Goal: Task Accomplishment & Management: Manage account settings

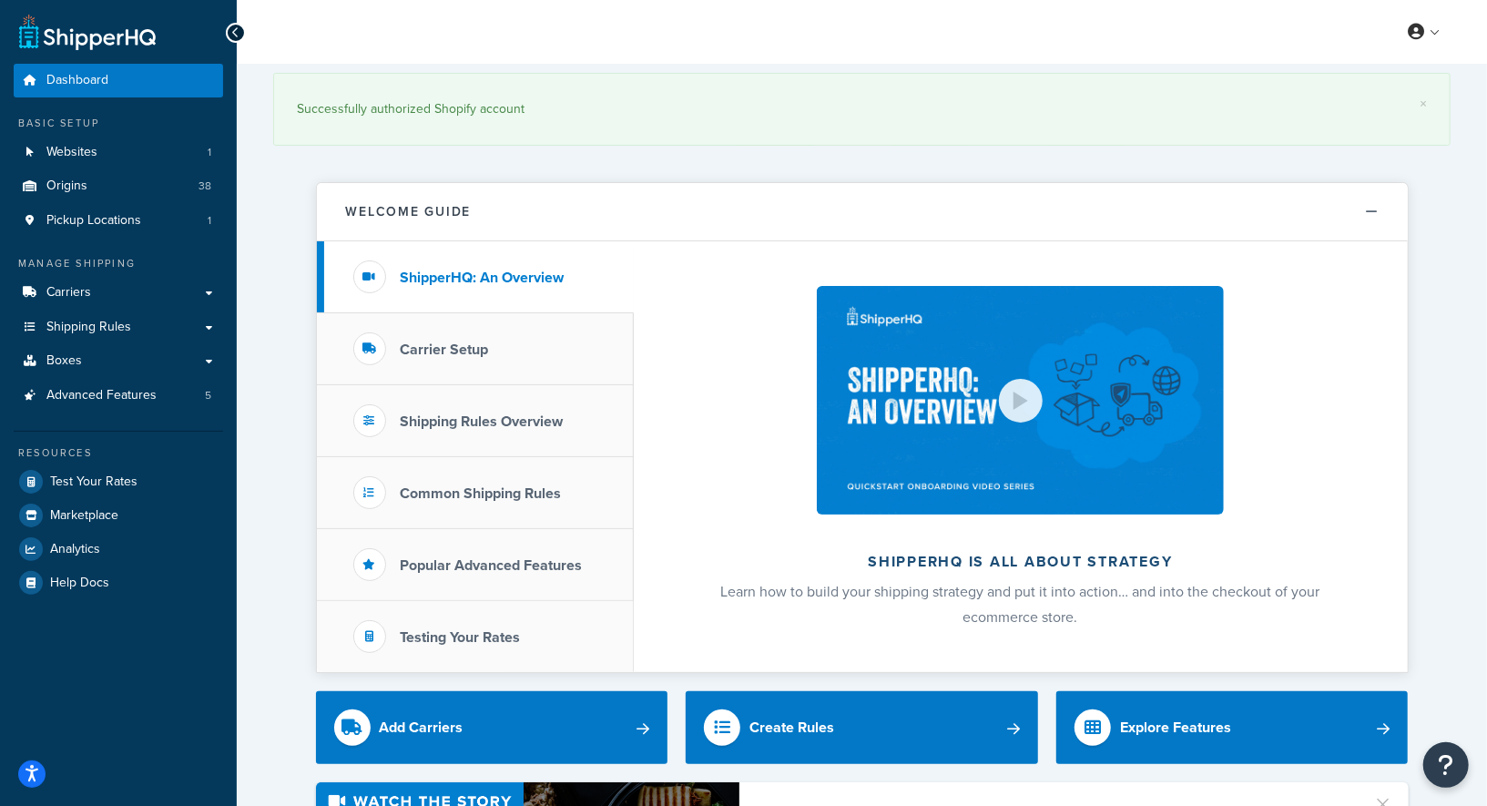
click at [81, 330] on span "Shipping Rules" at bounding box center [88, 327] width 85 height 15
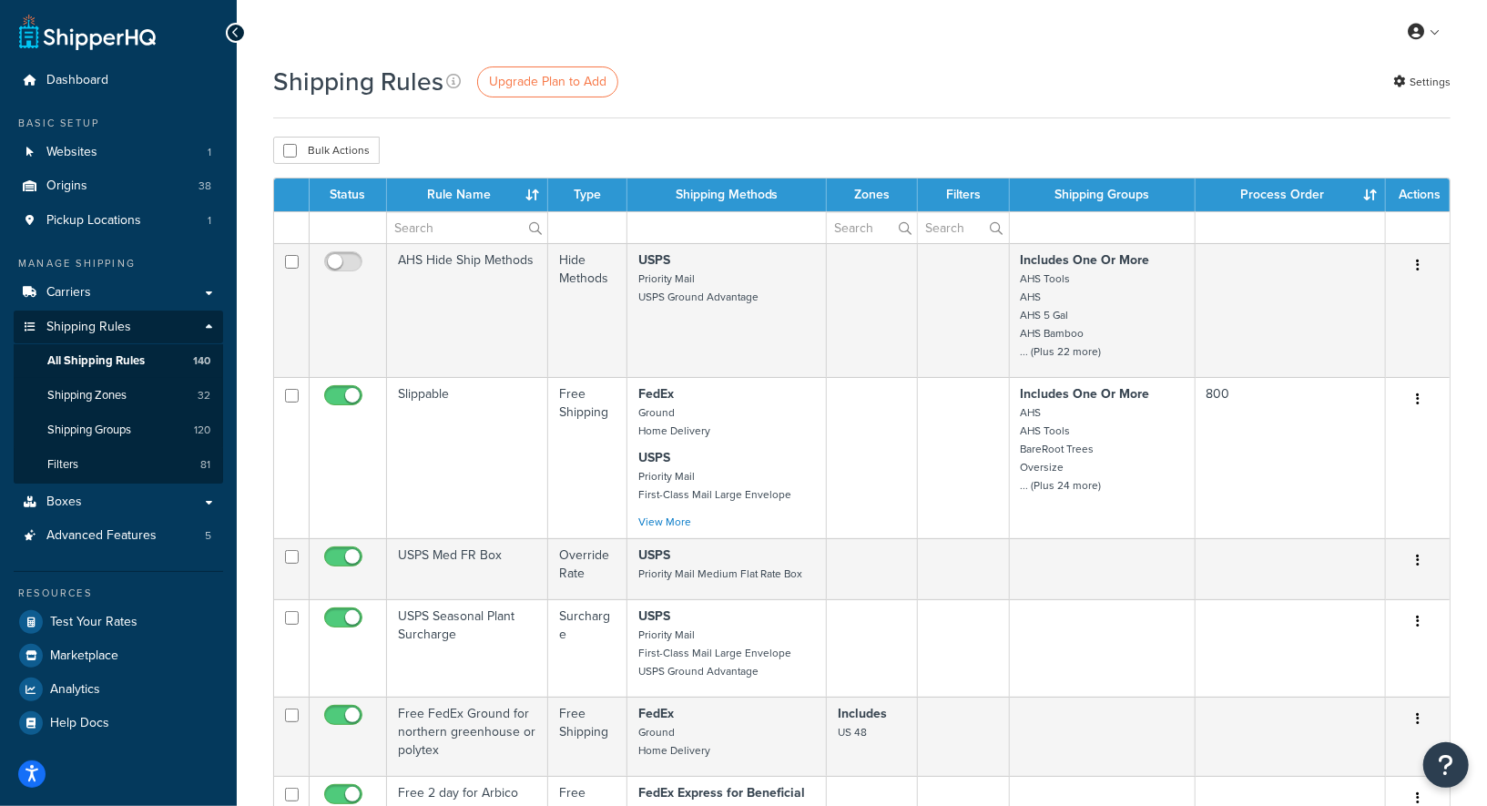
click at [921, 105] on div "Shipping Rules Upgrade Plan to Add Settings" at bounding box center [862, 91] width 1178 height 55
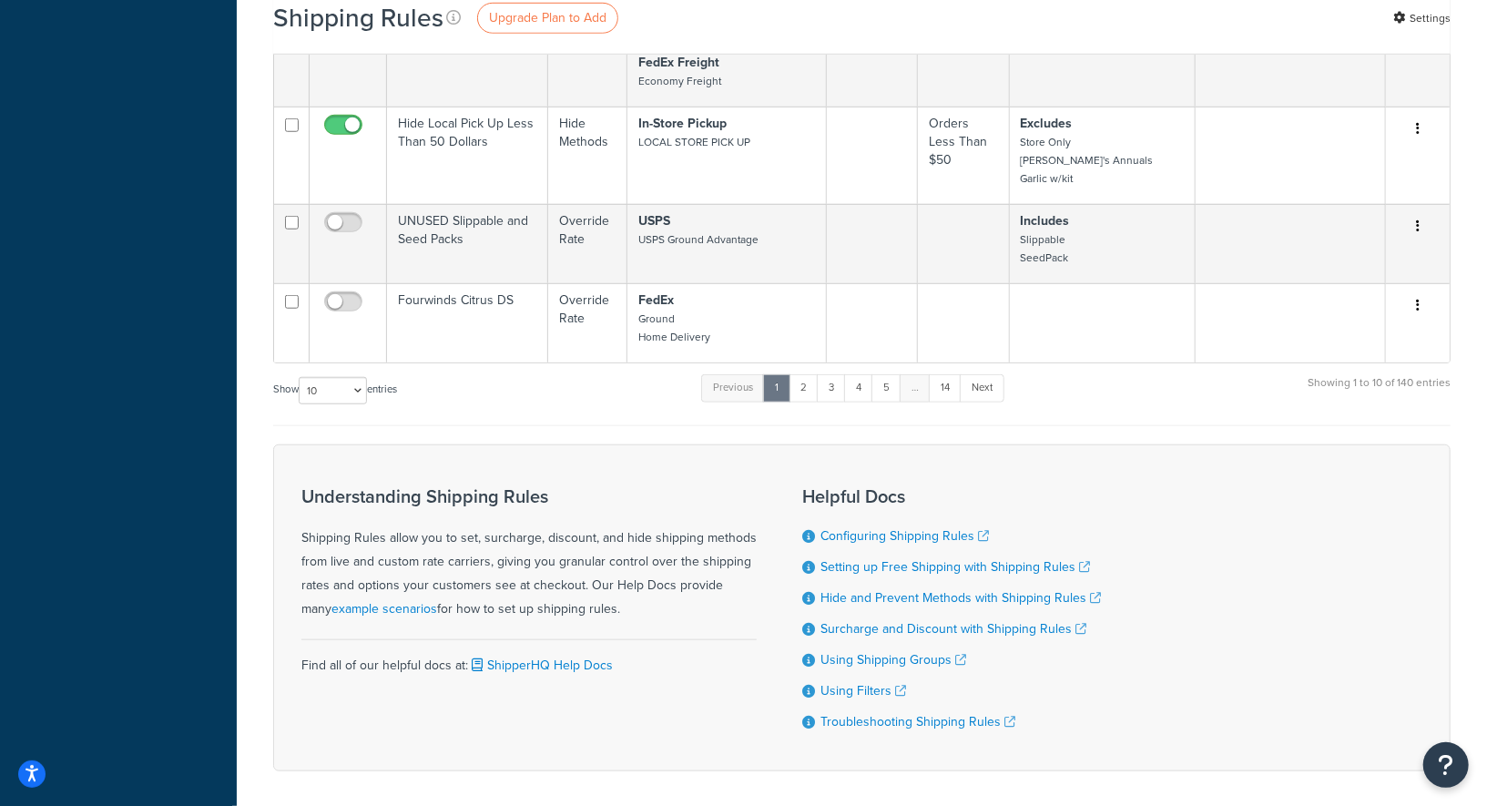
scroll to position [991, 0]
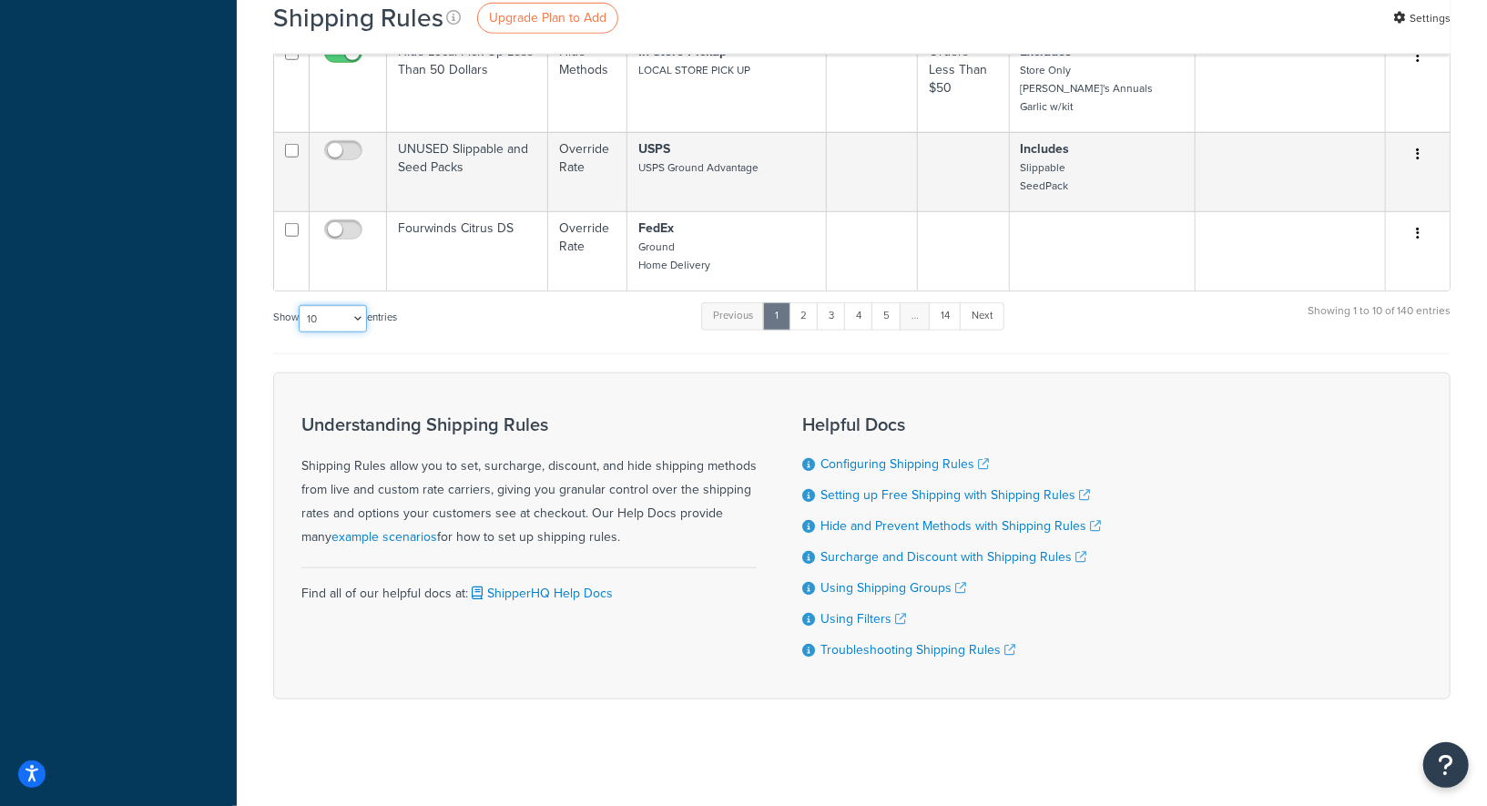
click at [343, 316] on select "10 15 25 50 100 1000" at bounding box center [333, 318] width 68 height 27
select select "1000"
click at [301, 305] on select "10 15 25 50 100 1000" at bounding box center [333, 318] width 68 height 27
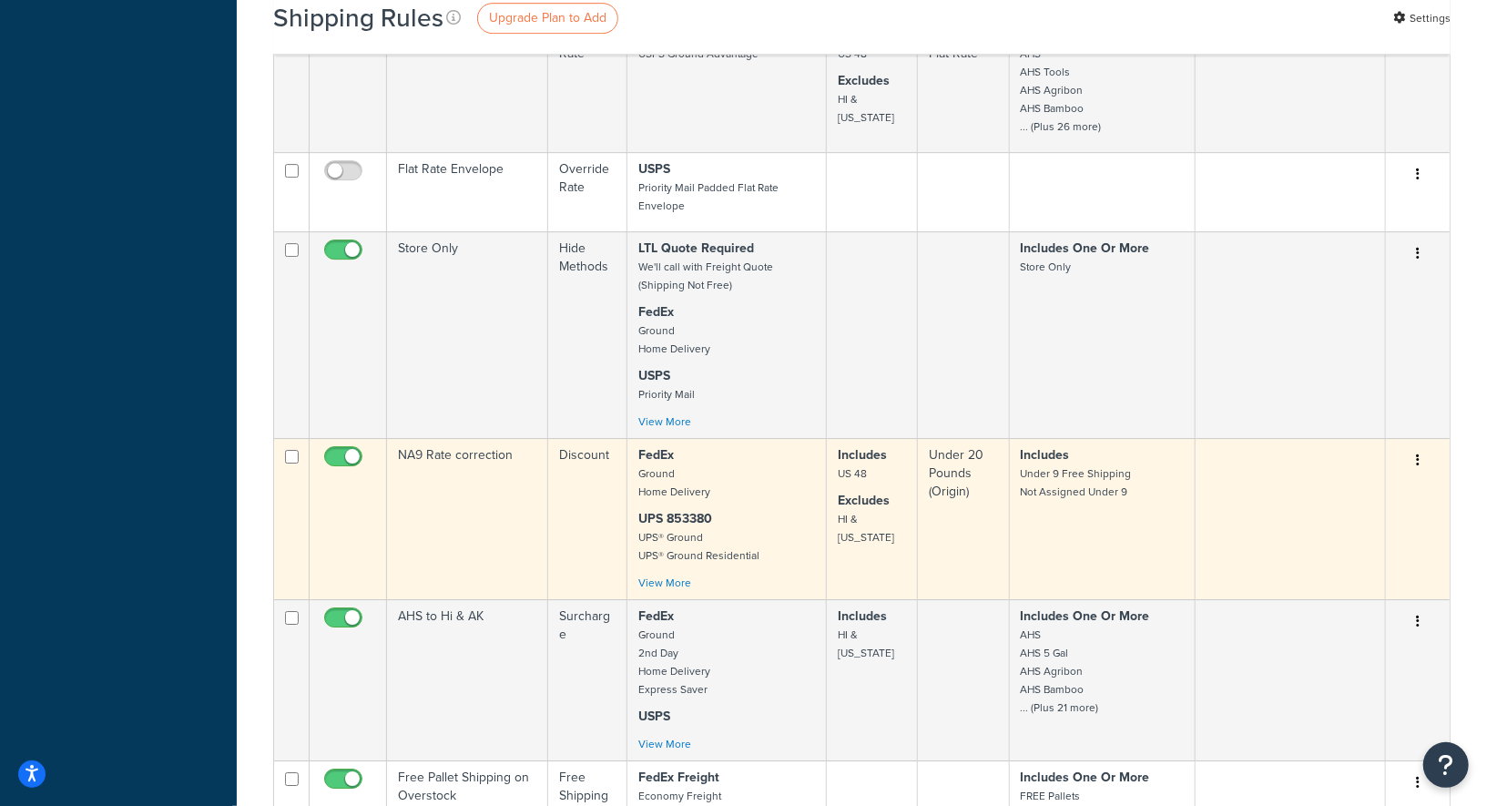
click at [531, 479] on td "NA9 Rate correction" at bounding box center [467, 518] width 161 height 161
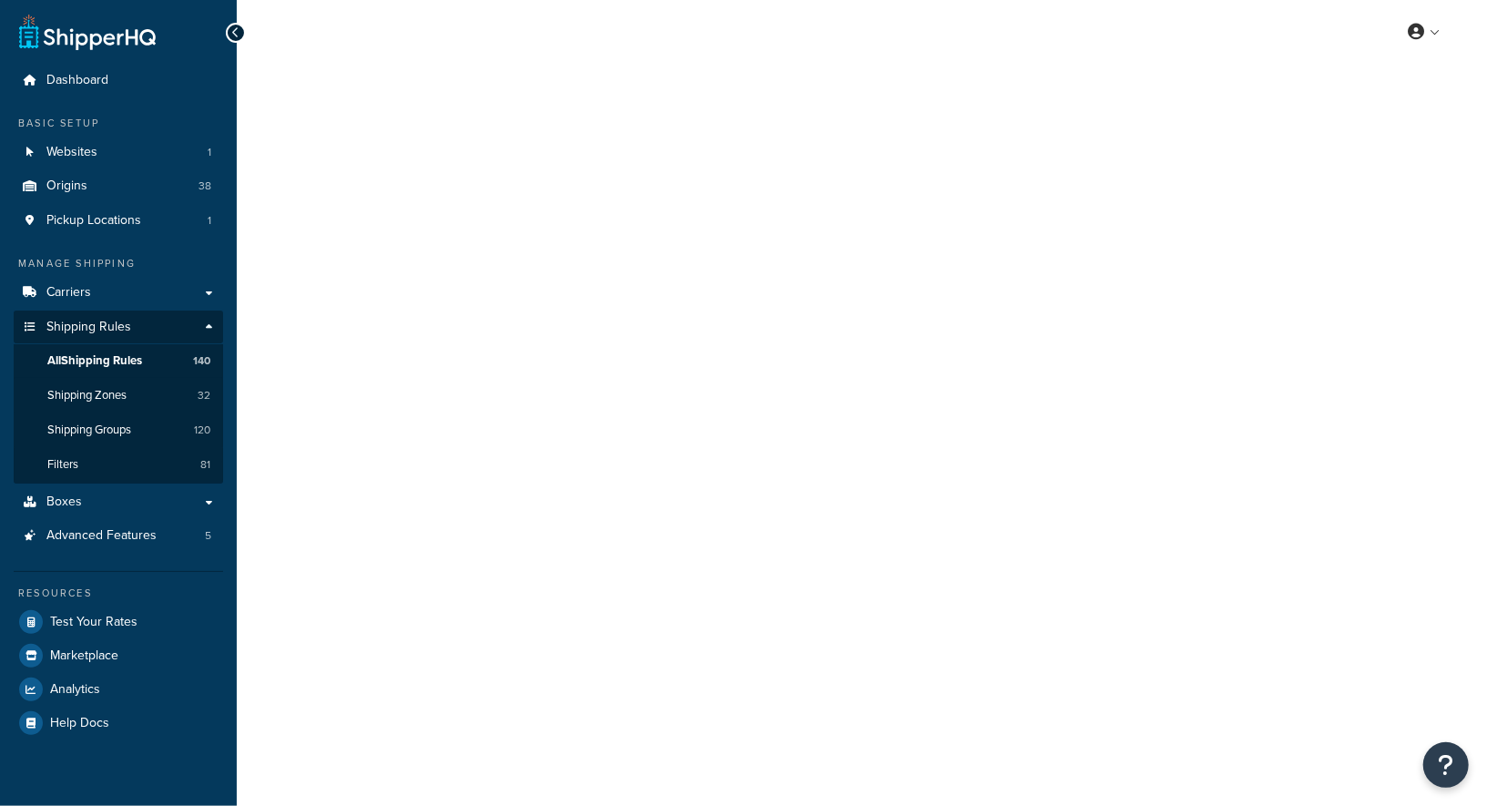
select select "SURCHARGE"
select select "SHIPPING_GROUP"
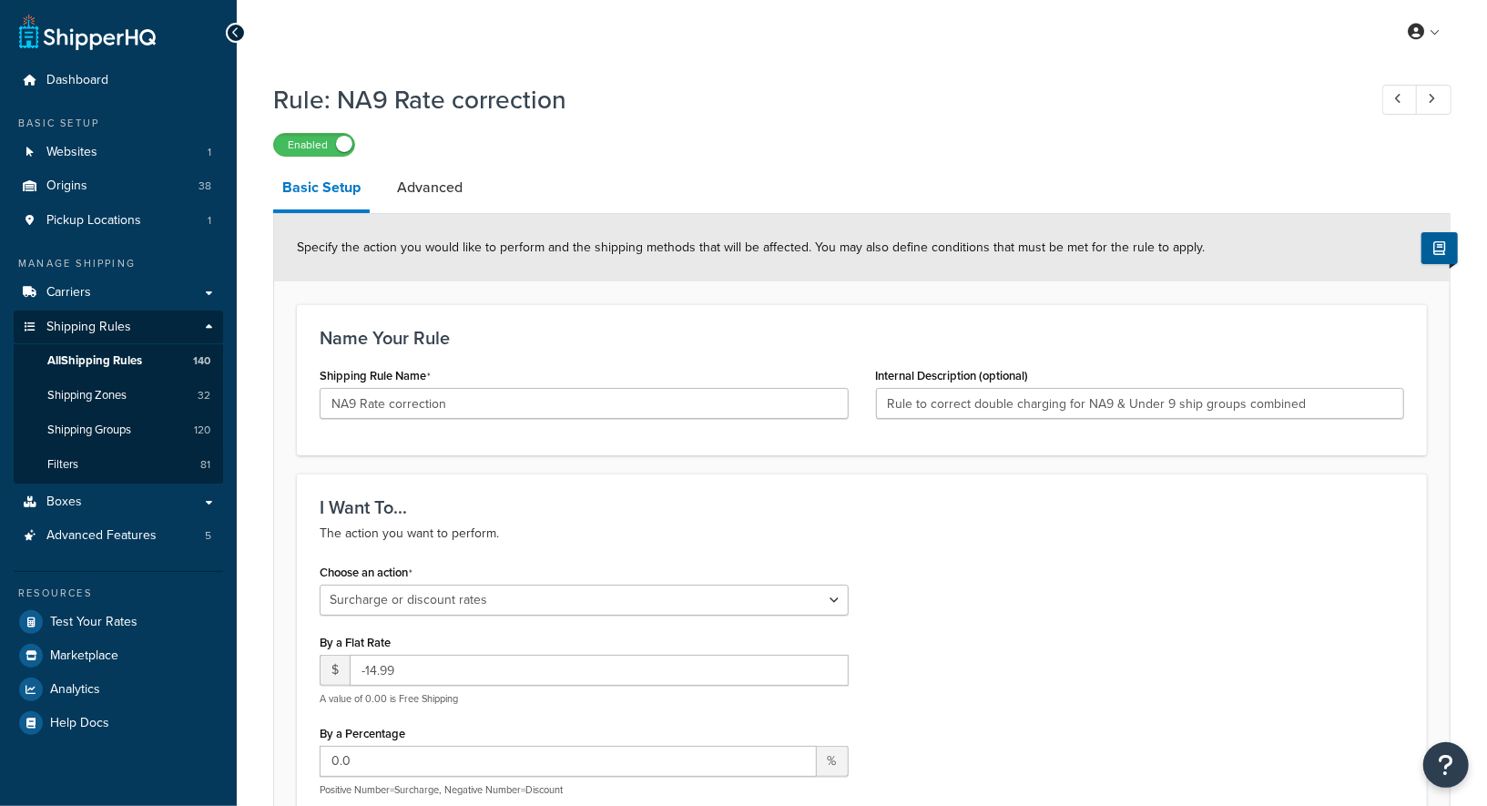
click at [442, 185] on link "Advanced" at bounding box center [430, 188] width 84 height 44
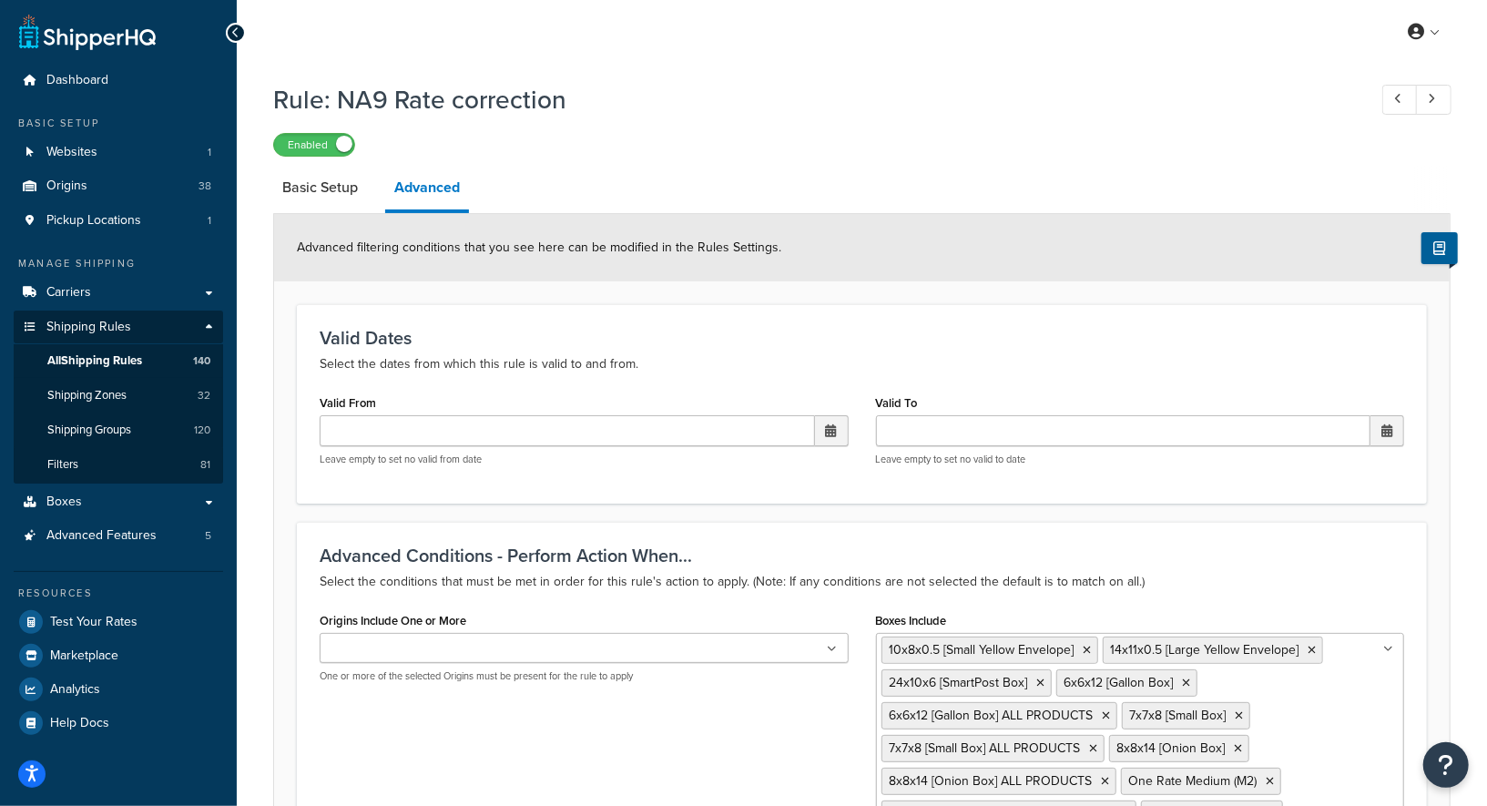
click at [590, 332] on h3 "Valid Dates" at bounding box center [862, 338] width 1085 height 20
click at [323, 184] on link "Basic Setup" at bounding box center [320, 188] width 94 height 44
select select "SURCHARGE"
select select "SHIPPING_GROUP"
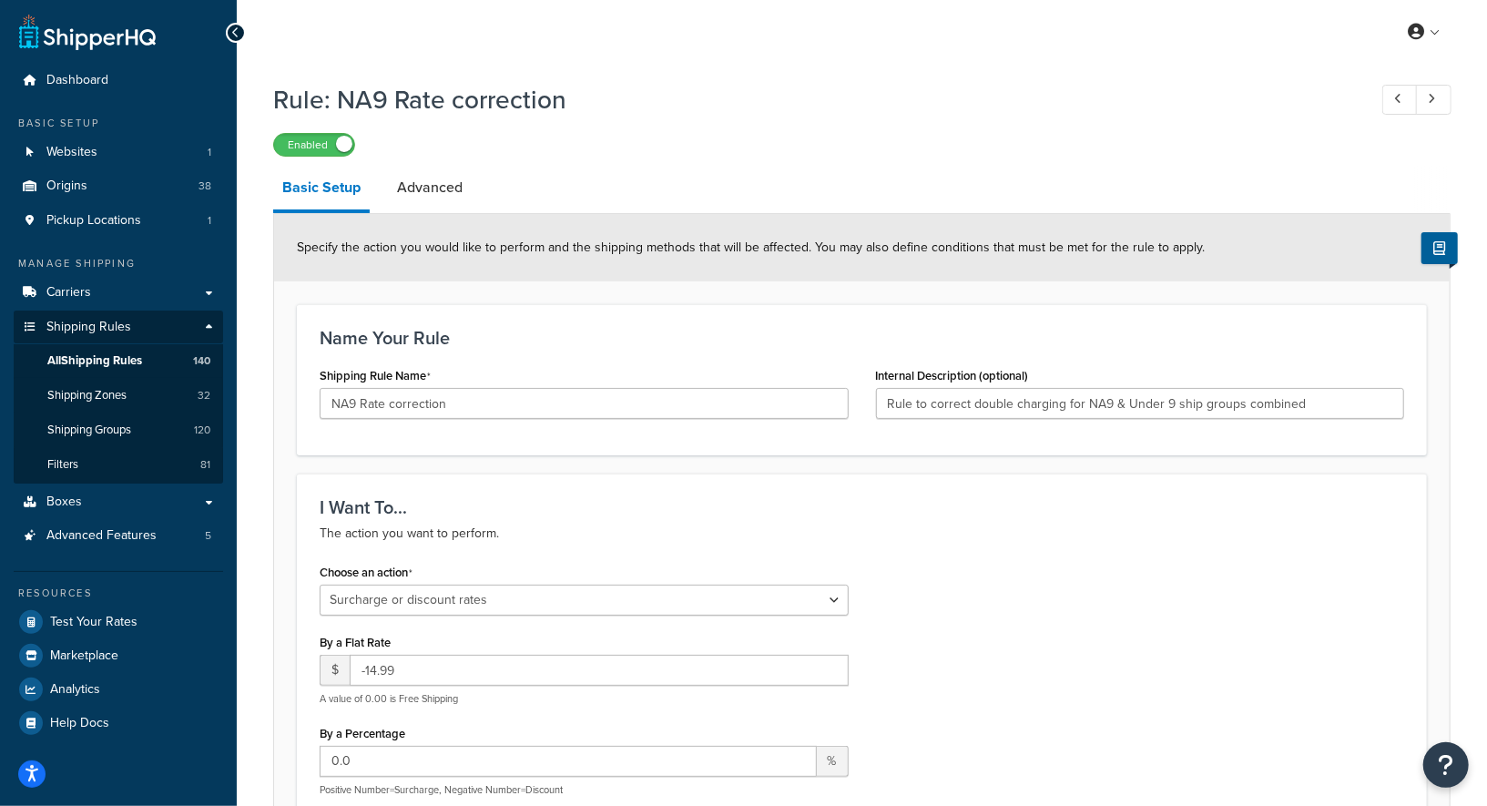
click at [424, 191] on link "Advanced" at bounding box center [430, 188] width 84 height 44
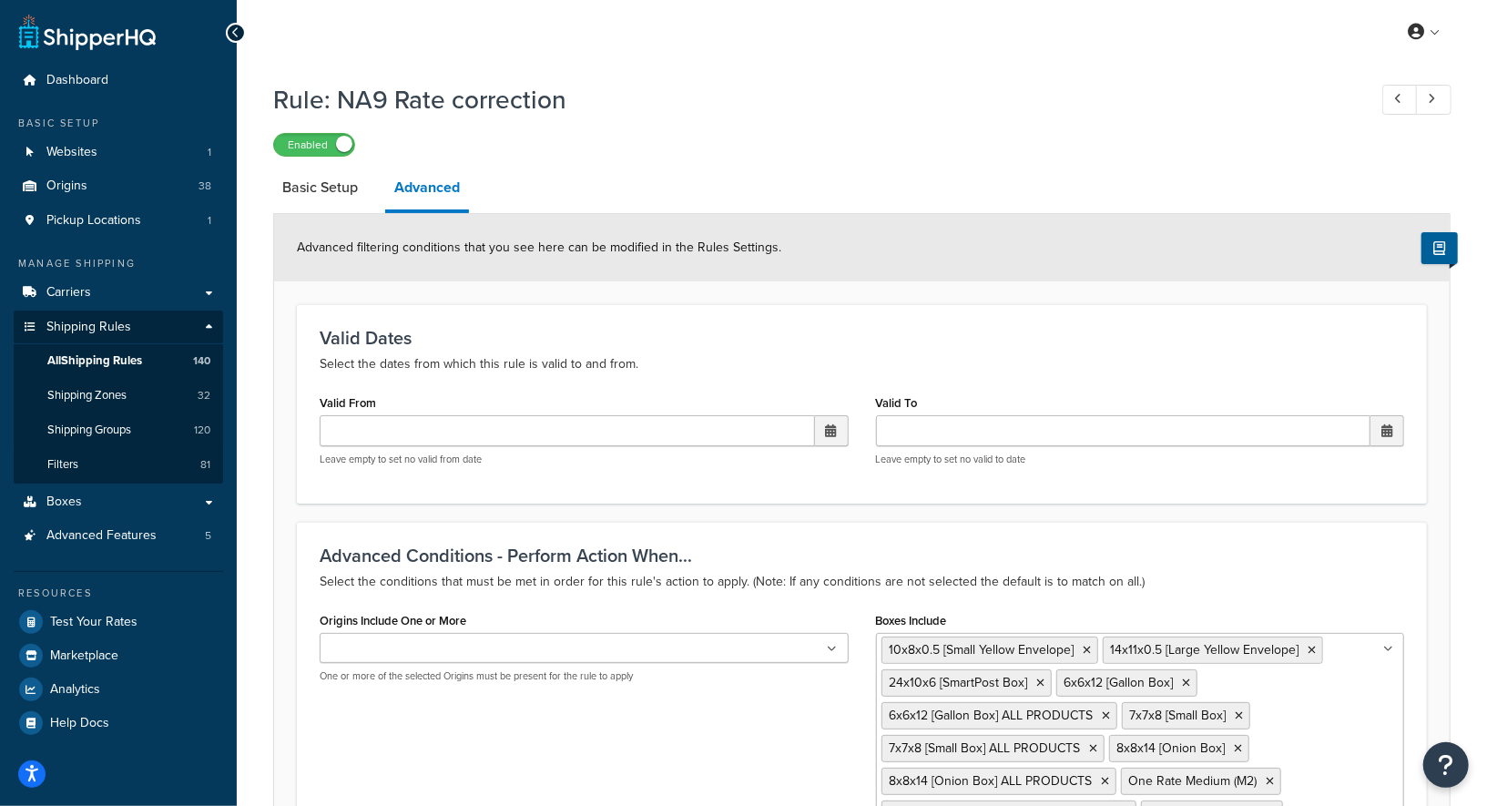
click at [323, 189] on link "Basic Setup" at bounding box center [320, 188] width 94 height 44
select select "SURCHARGE"
select select "SHIPPING_GROUP"
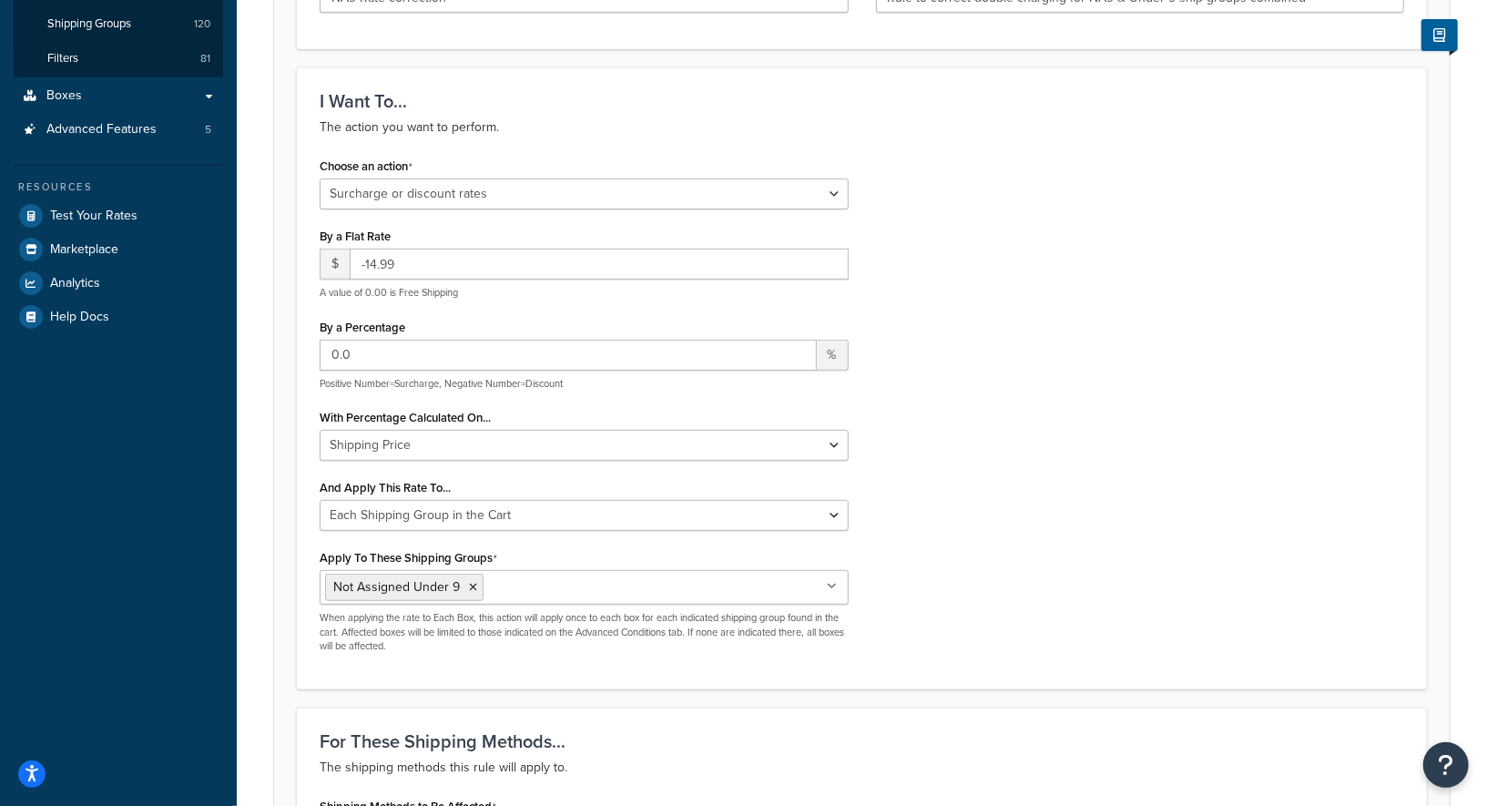
scroll to position [444, 0]
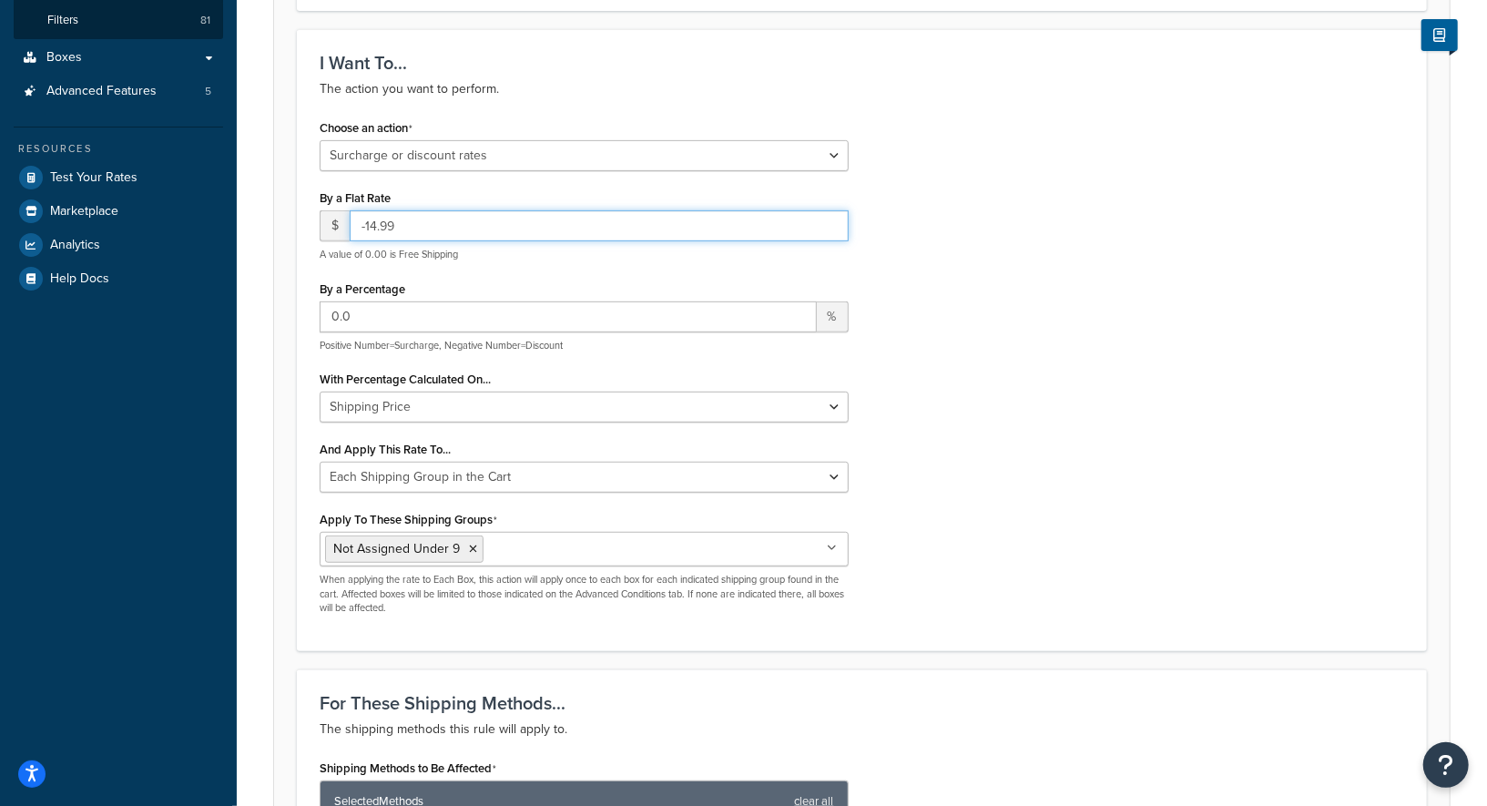
drag, startPoint x: 376, startPoint y: 225, endPoint x: 366, endPoint y: 226, distance: 10.1
click at [366, 225] on input "-14.99" at bounding box center [599, 225] width 499 height 31
type input "-9.99"
click at [1096, 362] on div "Choose an action Choose an action Override Rates Surcharge or discount rates Hi…" at bounding box center [862, 372] width 1112 height 514
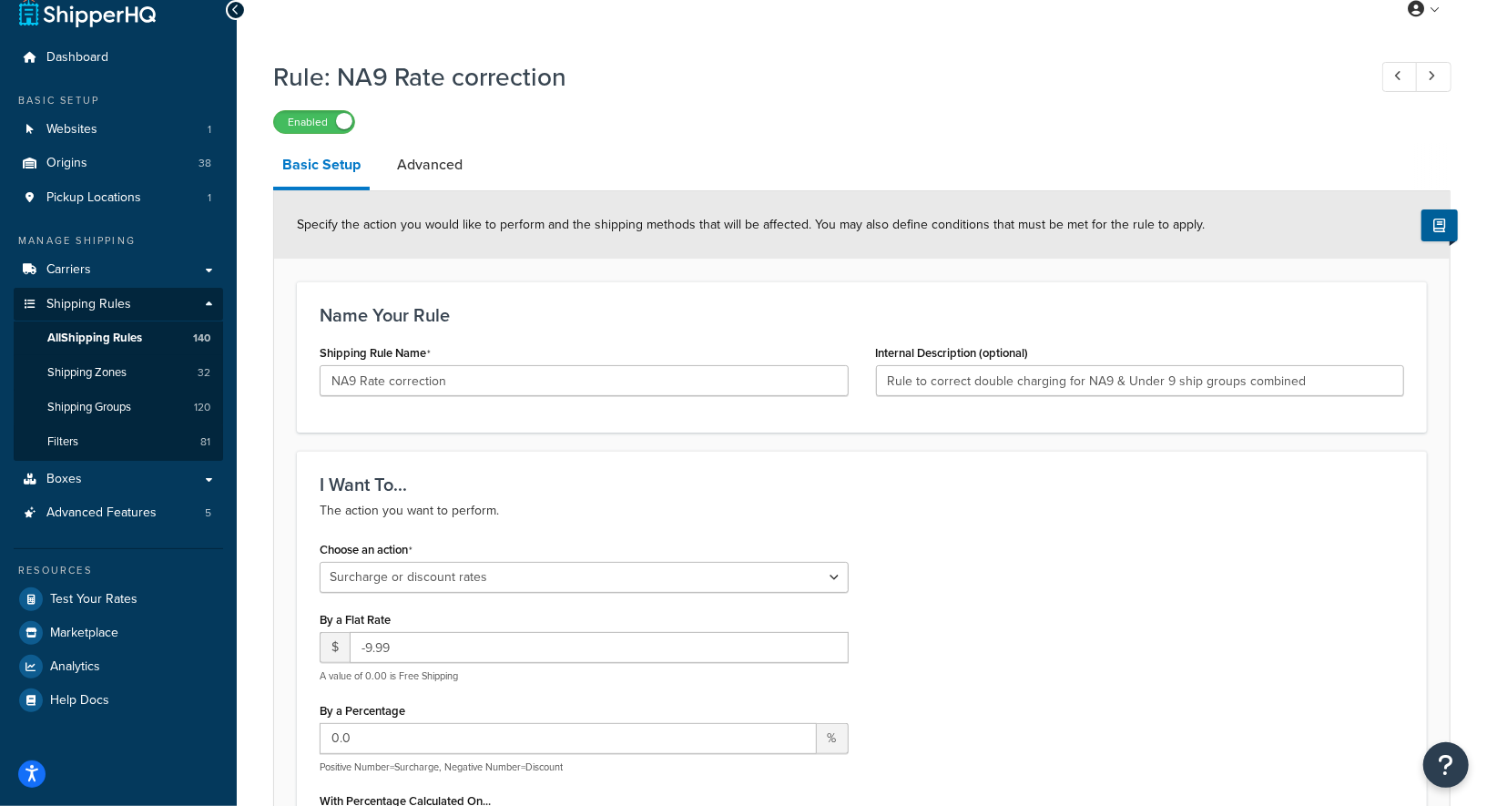
scroll to position [0, 0]
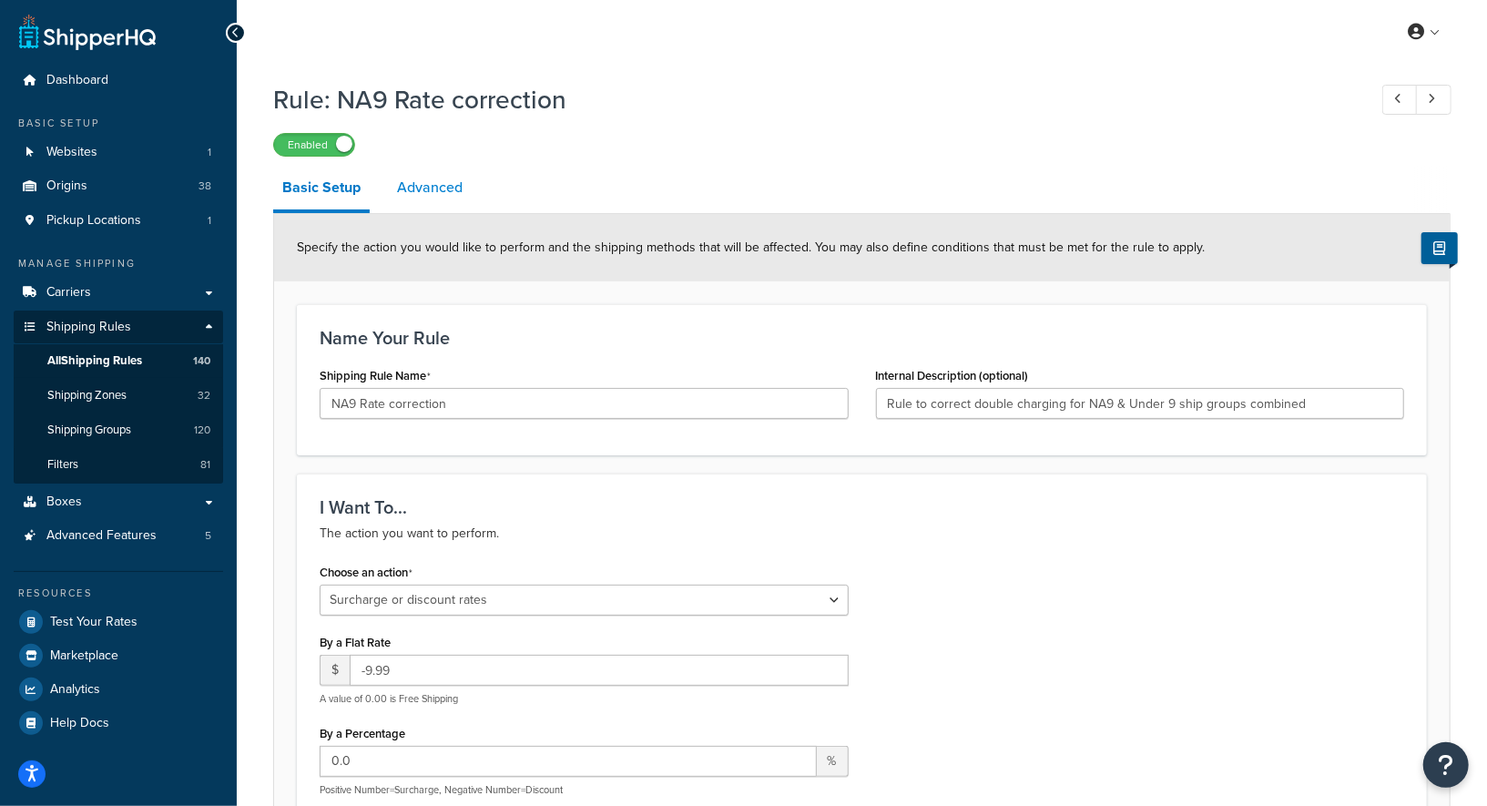
click at [442, 184] on link "Advanced" at bounding box center [430, 188] width 84 height 44
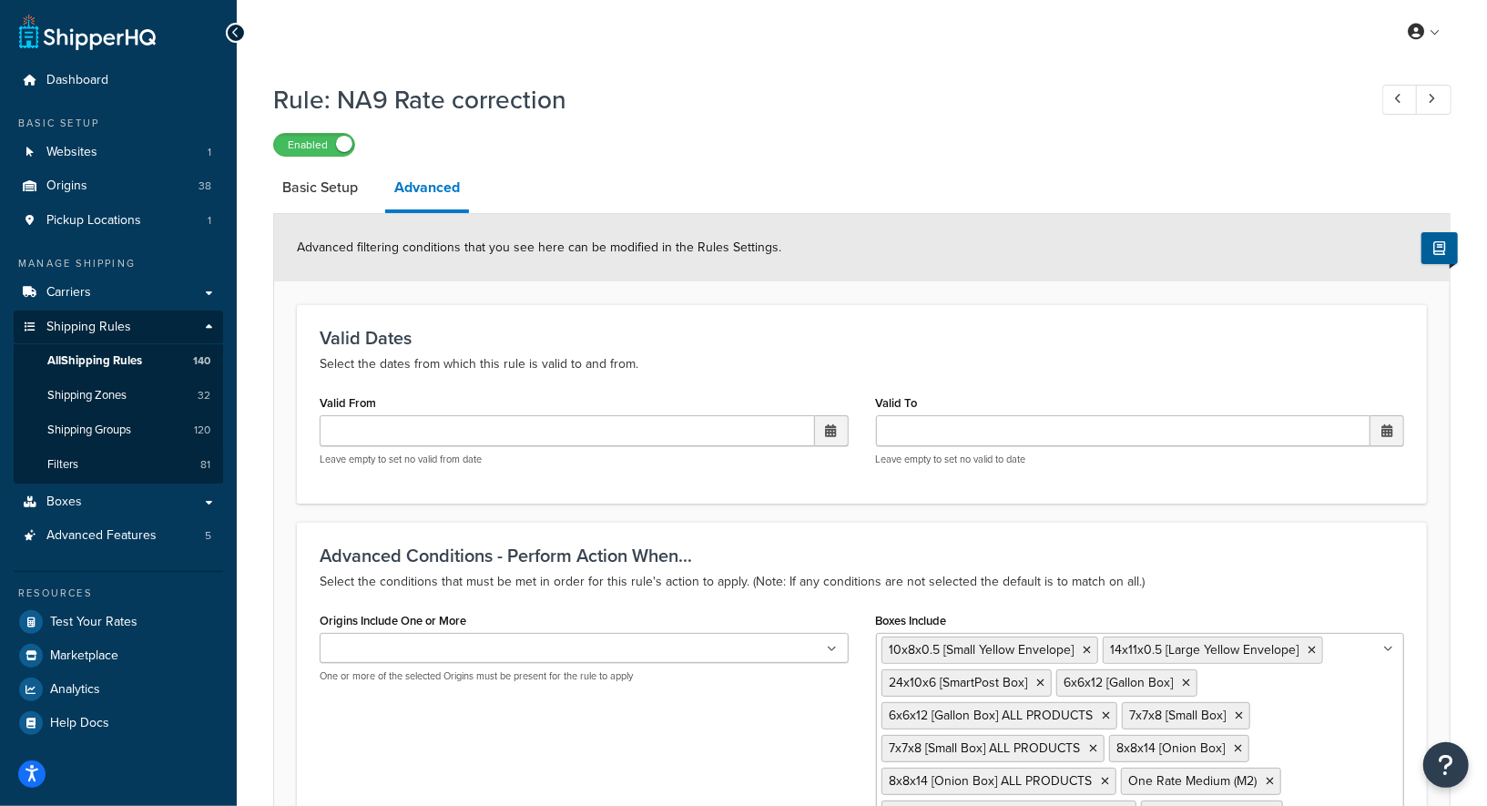
click at [908, 228] on div "Advanced filtering conditions that you see here can be modified in the Rules Se…" at bounding box center [862, 247] width 1176 height 67
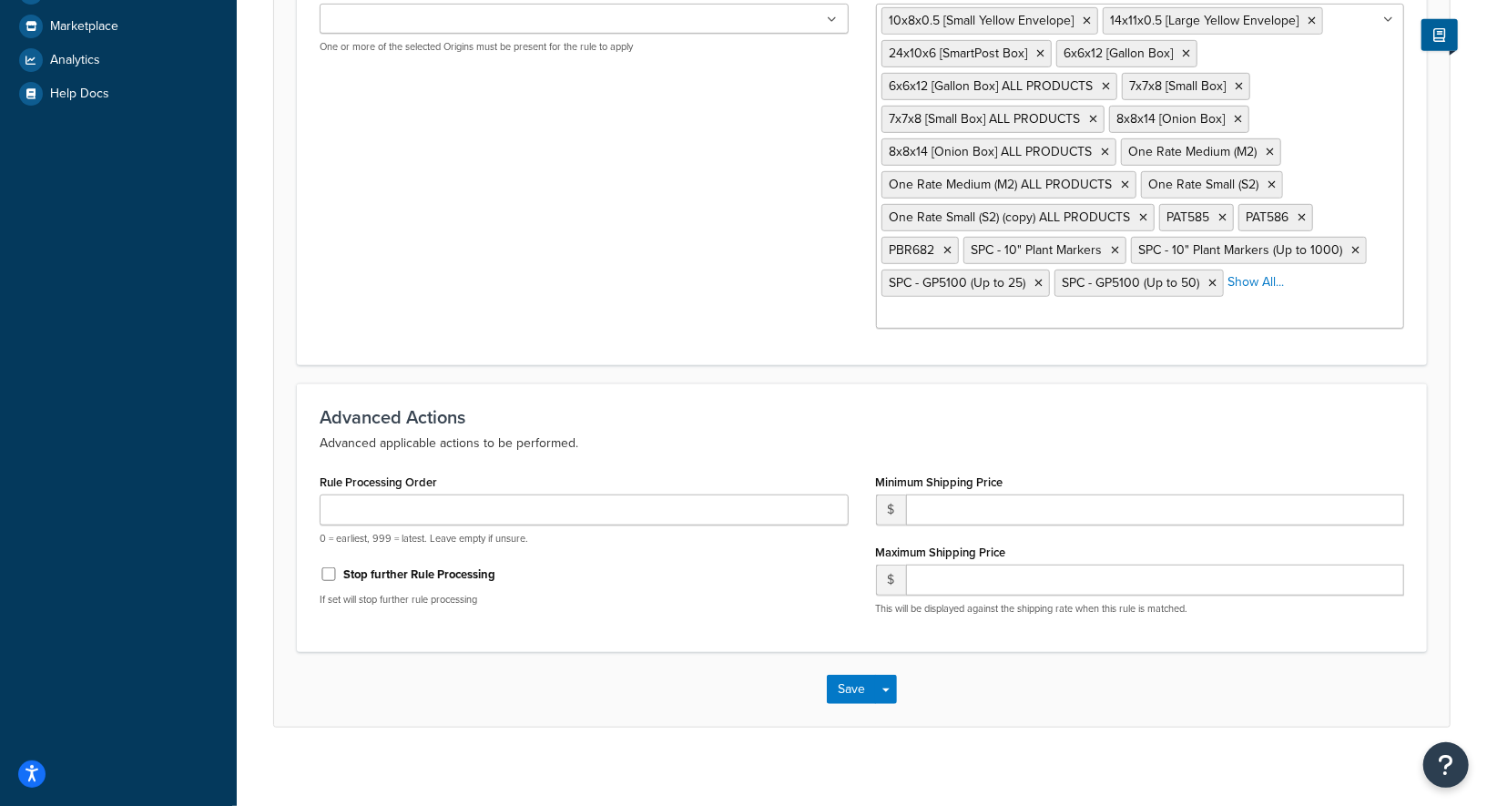
scroll to position [631, 0]
click at [959, 501] on input "number" at bounding box center [1155, 508] width 499 height 31
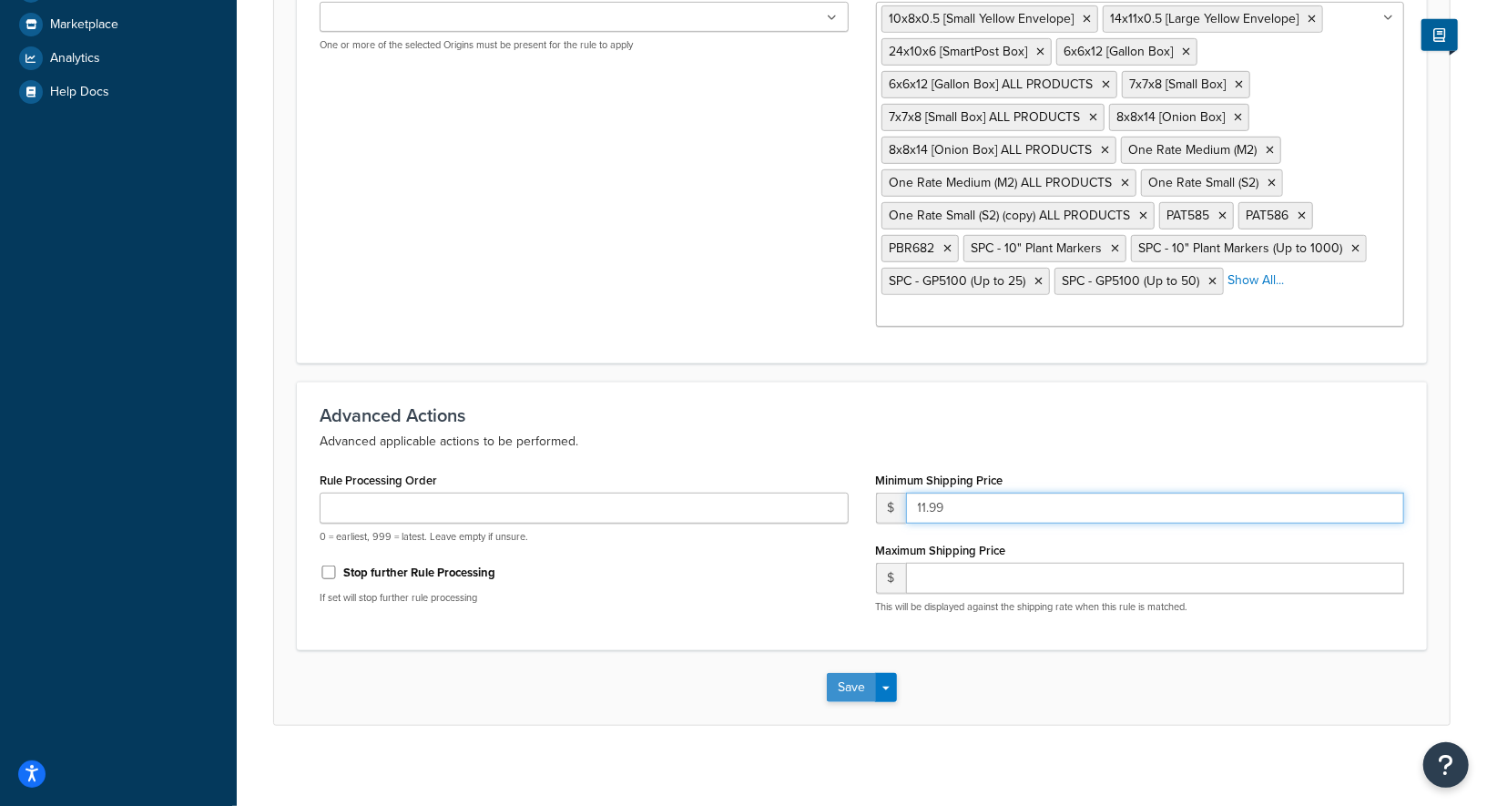
type input "11.99"
click at [846, 676] on button "Save" at bounding box center [851, 687] width 49 height 29
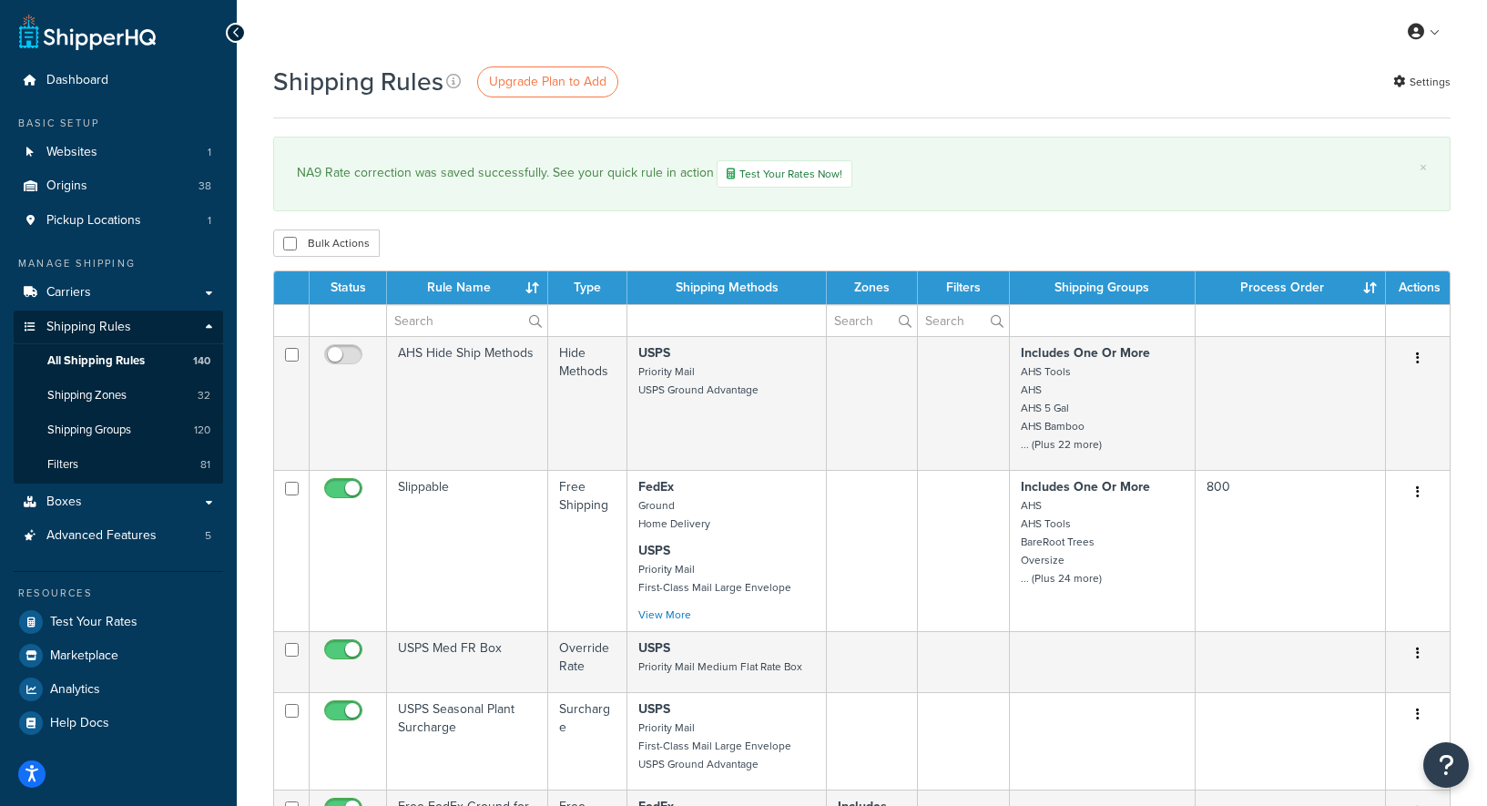
select select "1000"
